Goal: Task Accomplishment & Management: Manage account settings

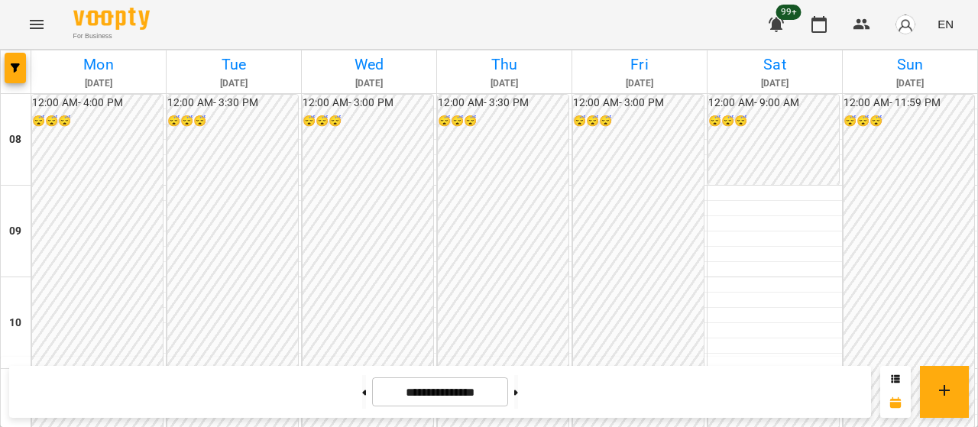
scroll to position [706, 0]
click at [817, 30] on icon "button" at bounding box center [819, 24] width 18 height 18
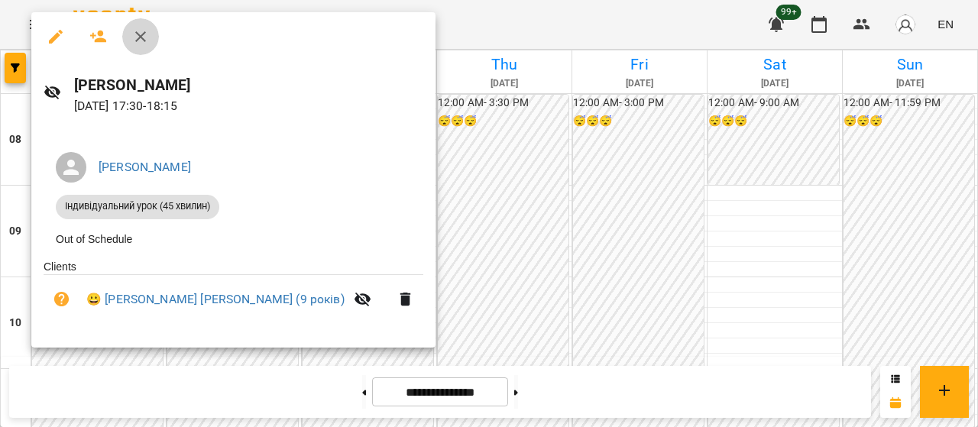
click at [139, 35] on icon "button" at bounding box center [140, 36] width 11 height 11
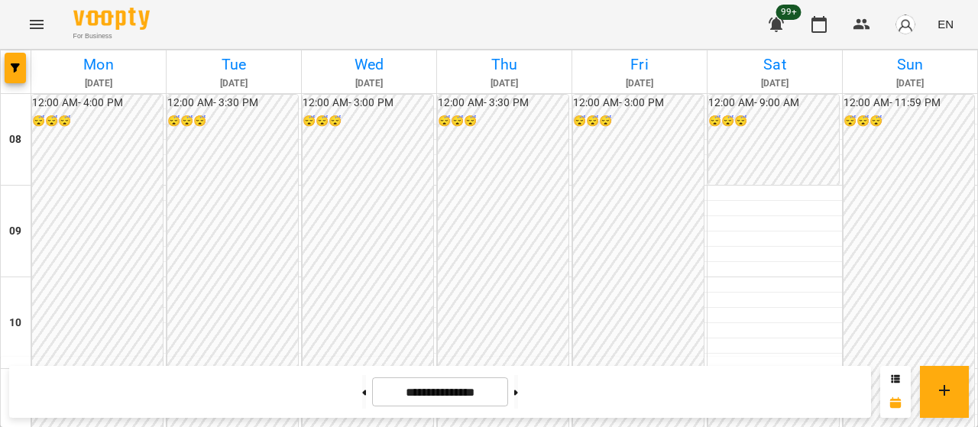
scroll to position [697, 0]
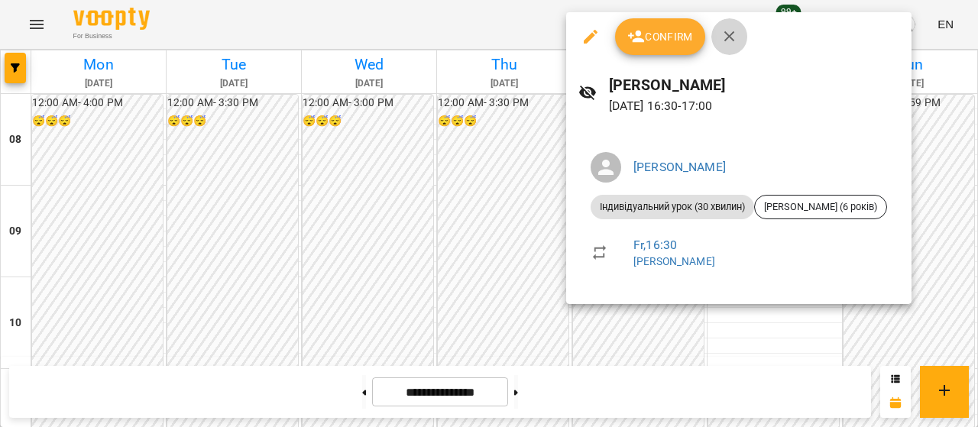
click at [722, 39] on icon "button" at bounding box center [730, 37] width 18 height 18
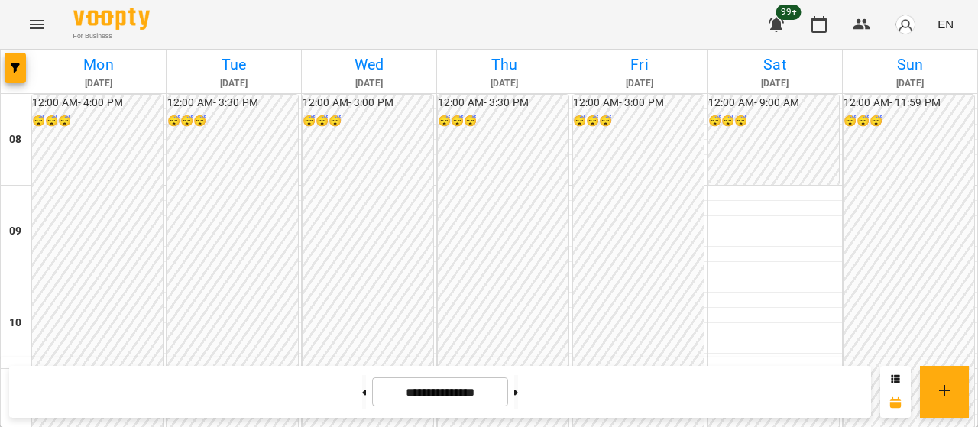
scroll to position [737, 0]
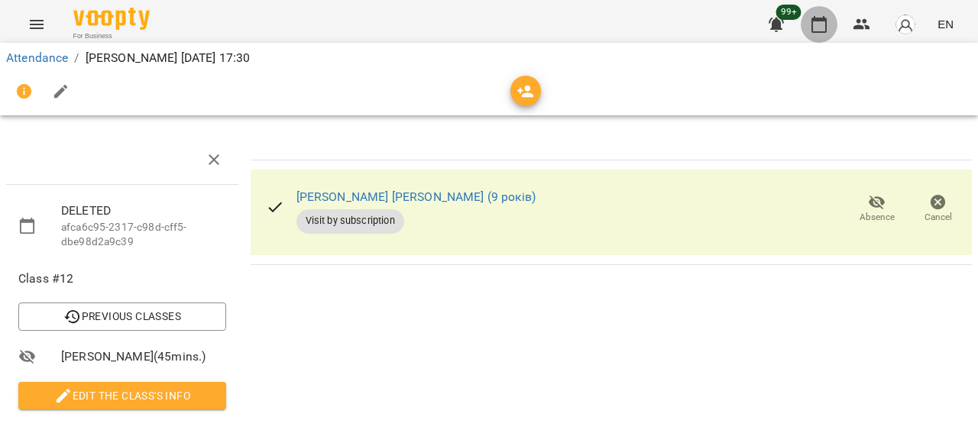
click at [817, 27] on icon "button" at bounding box center [819, 24] width 18 height 18
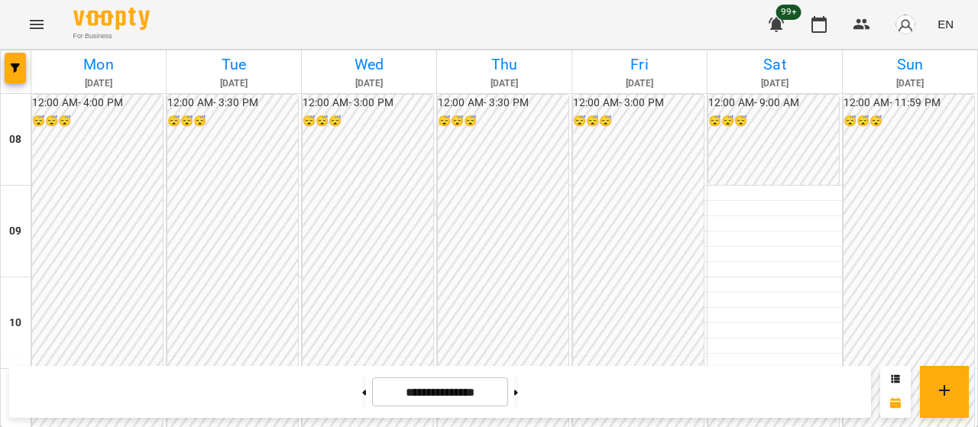
scroll to position [747, 0]
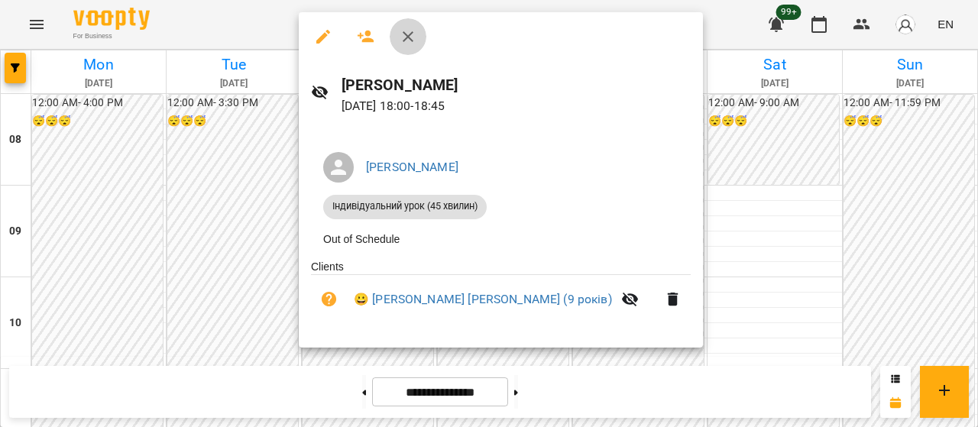
click at [410, 38] on icon "button" at bounding box center [408, 36] width 11 height 11
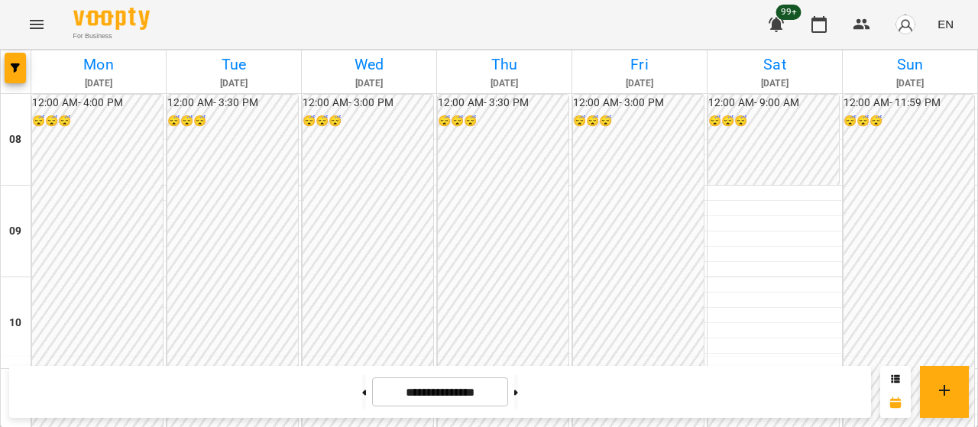
click at [789, 18] on span "99+" at bounding box center [789, 12] width 25 height 15
click at [775, 21] on icon "button" at bounding box center [776, 25] width 15 height 15
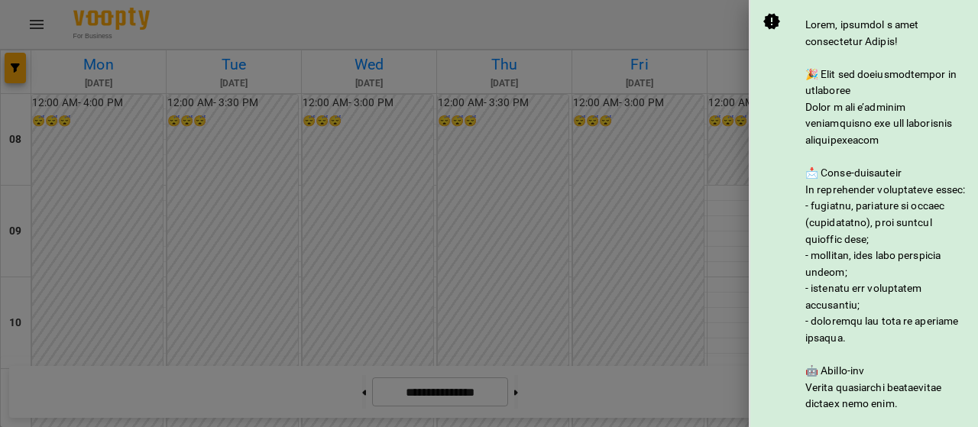
click at [646, 23] on div at bounding box center [489, 213] width 978 height 427
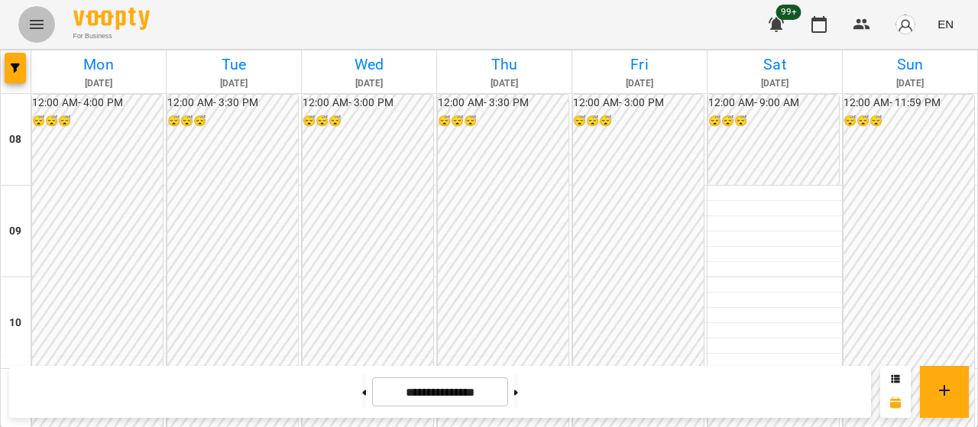
click at [35, 24] on icon "Menu" at bounding box center [37, 24] width 18 height 18
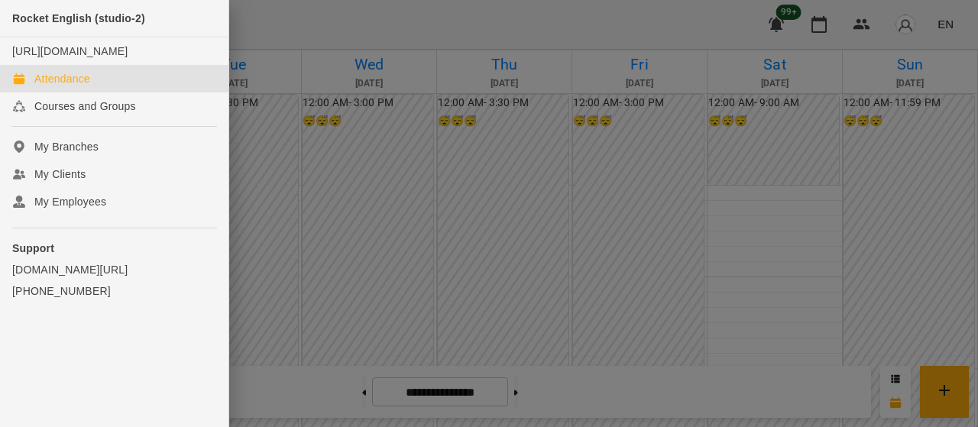
click at [247, 16] on div at bounding box center [489, 213] width 978 height 427
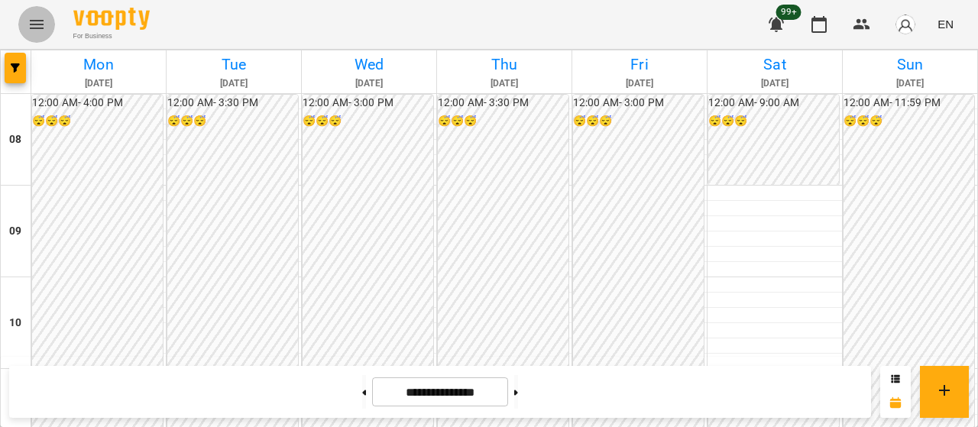
click at [45, 27] on icon "Menu" at bounding box center [37, 24] width 18 height 18
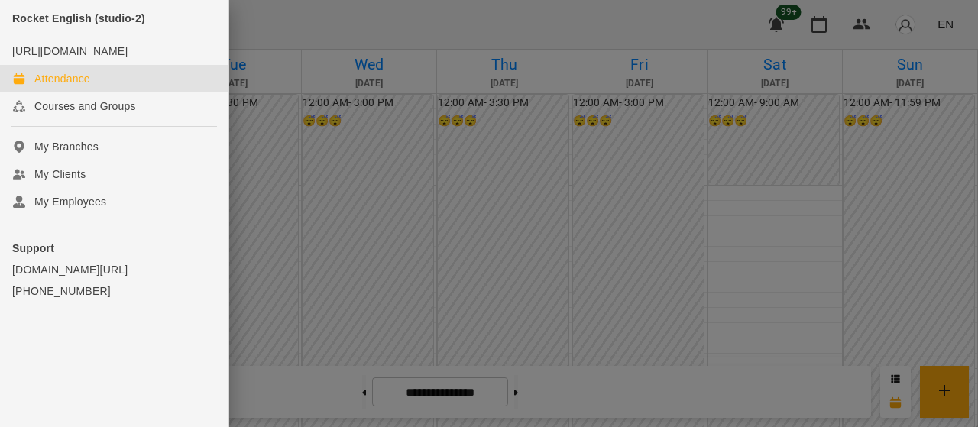
click at [291, 47] on div at bounding box center [489, 213] width 978 height 427
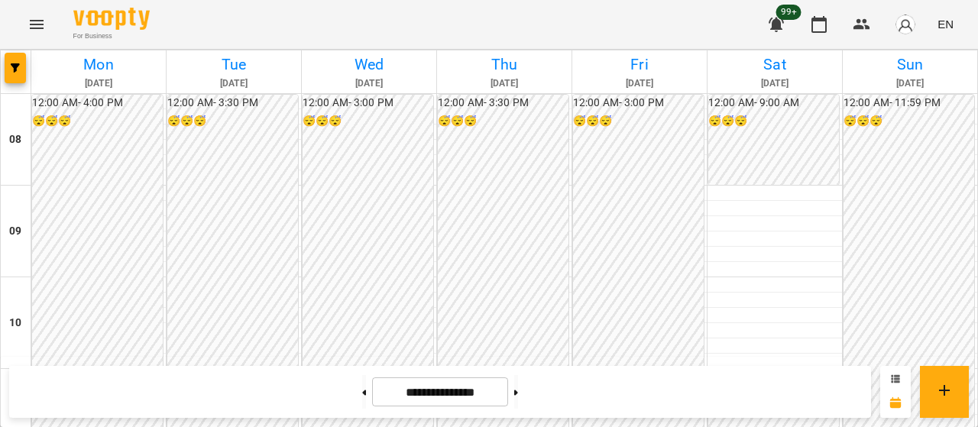
click at [892, 374] on button at bounding box center [895, 379] width 9 height 15
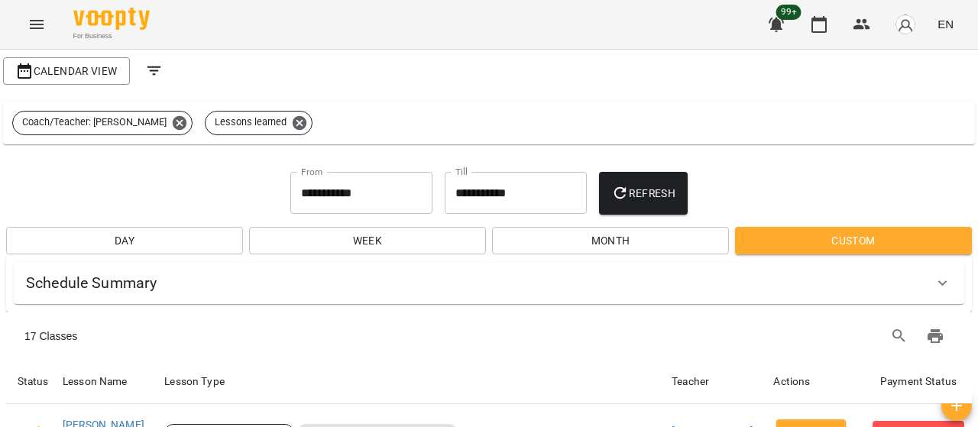
scroll to position [0, 0]
click at [148, 67] on icon "Filters" at bounding box center [155, 71] width 14 height 9
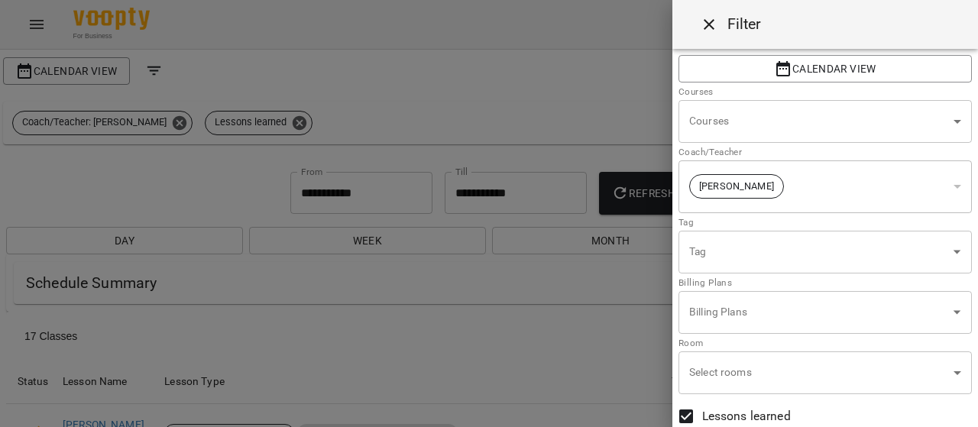
click at [86, 63] on div at bounding box center [489, 213] width 978 height 427
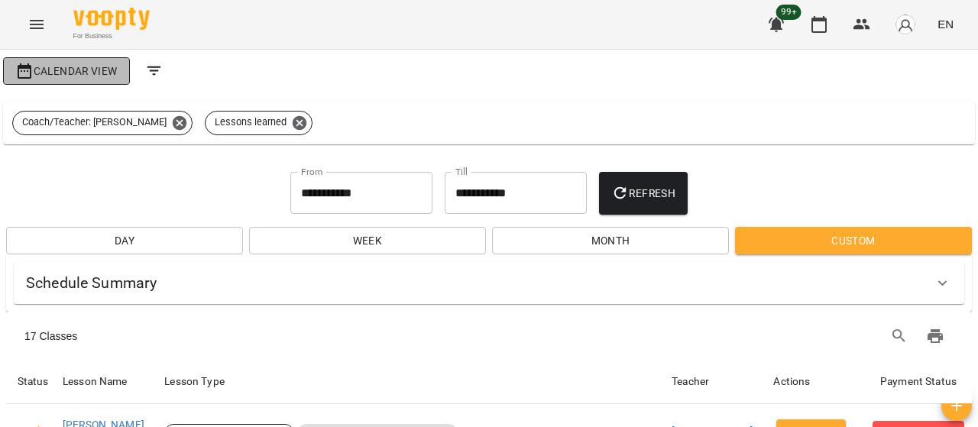
click at [65, 69] on span "Calendar View" at bounding box center [66, 71] width 102 height 18
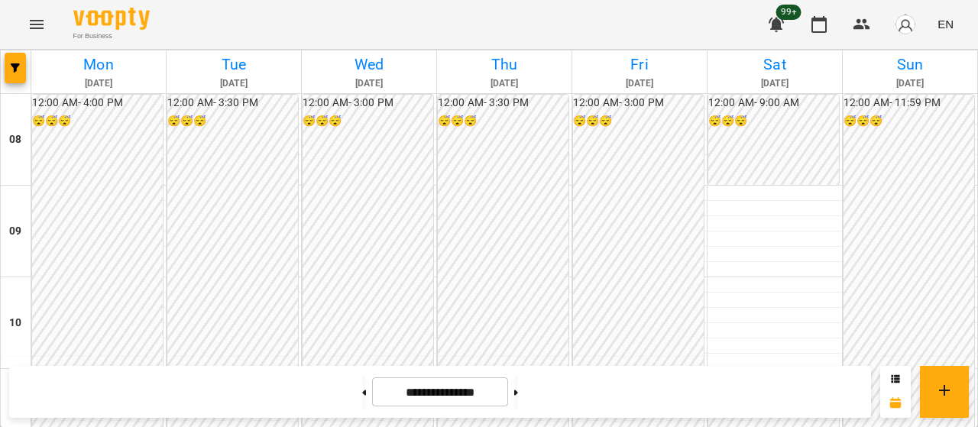
scroll to position [706, 0]
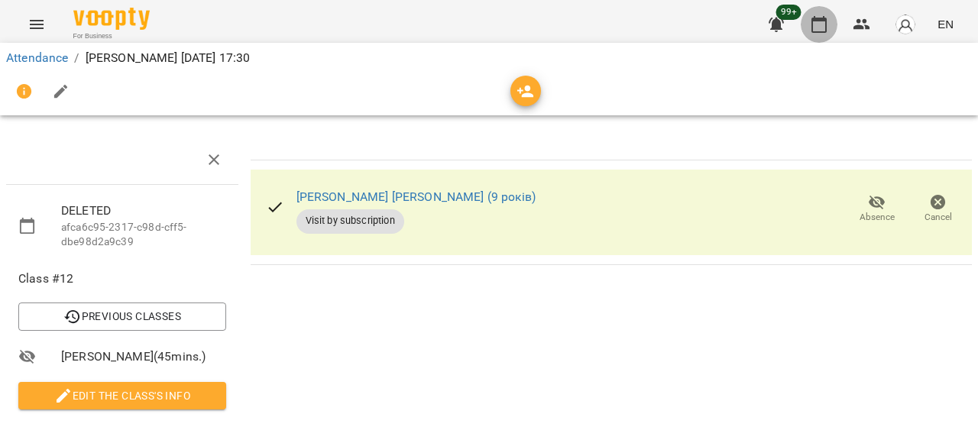
click at [824, 15] on icon "button" at bounding box center [819, 24] width 18 height 18
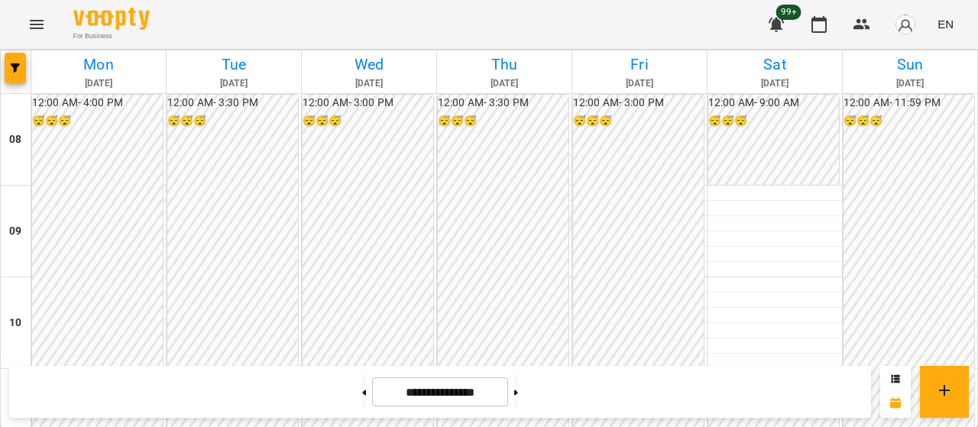
scroll to position [692, 0]
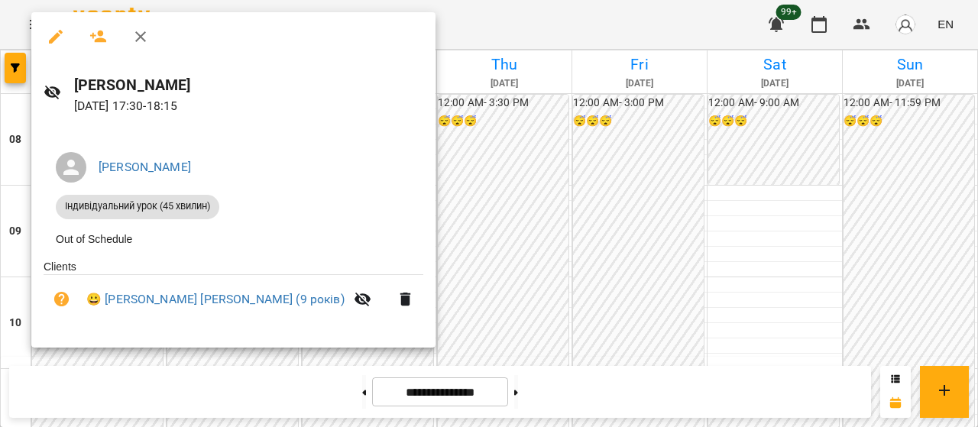
click at [140, 40] on icon "button" at bounding box center [140, 37] width 18 height 18
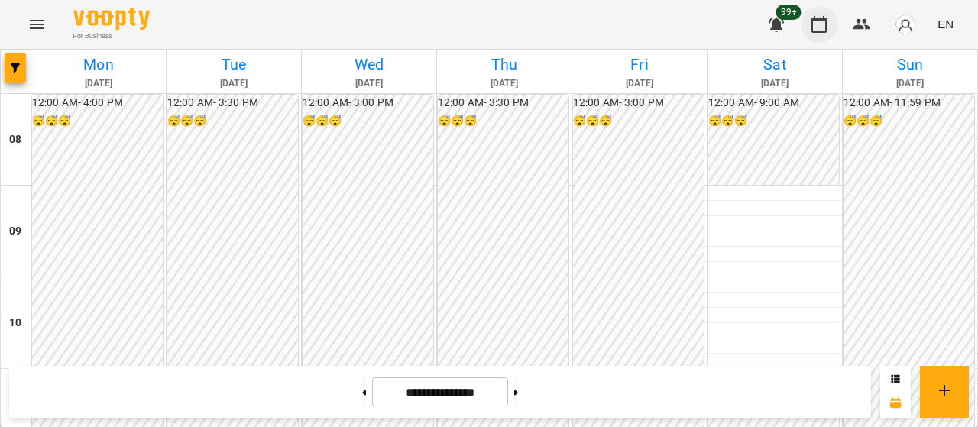
click at [812, 28] on icon "button" at bounding box center [819, 24] width 18 height 18
click at [518, 391] on button at bounding box center [516, 392] width 4 height 34
click at [362, 397] on button at bounding box center [364, 392] width 4 height 34
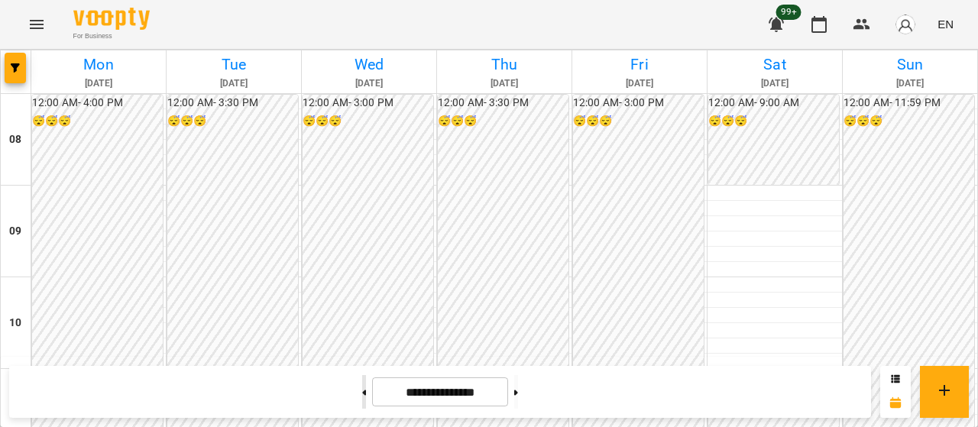
type input "**********"
